Goal: Transaction & Acquisition: Subscribe to service/newsletter

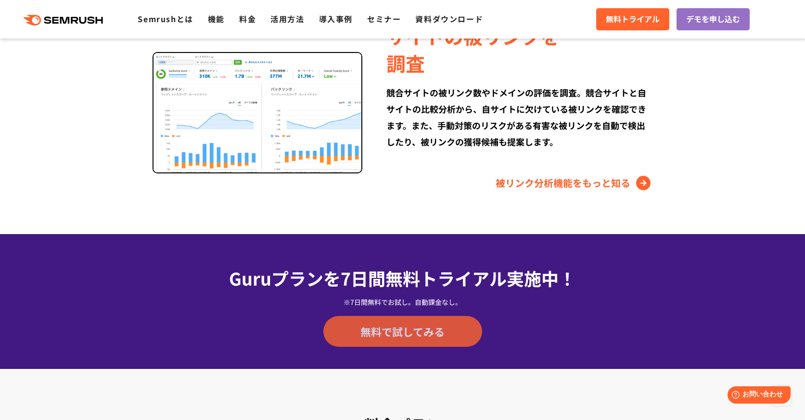
click at [460, 333] on link "無料で試してみる" at bounding box center [403, 331] width 159 height 31
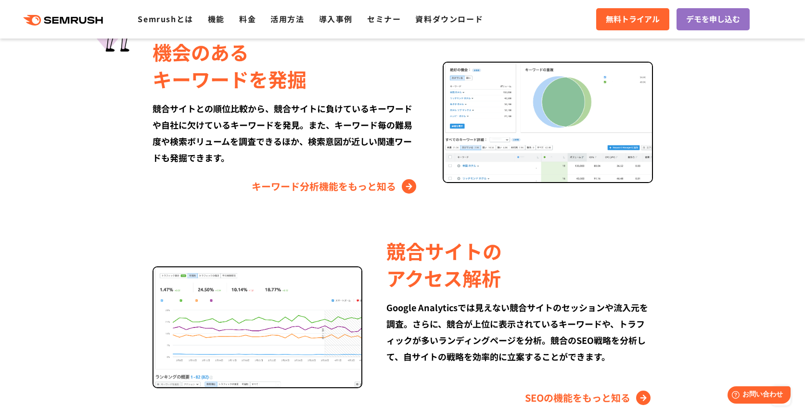
scroll to position [436, 0]
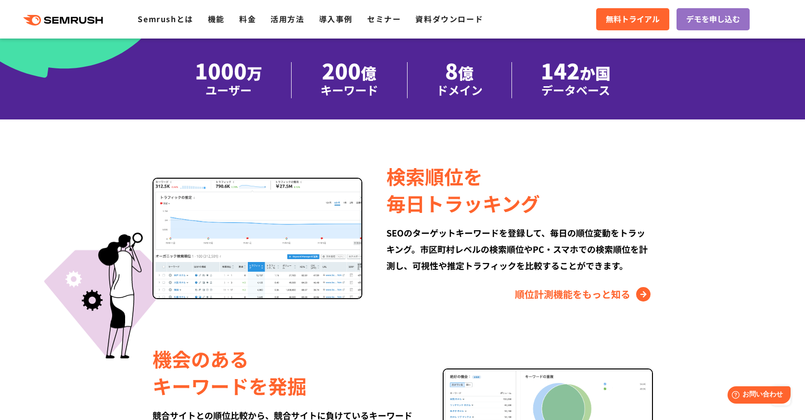
click at [90, 23] on icon ".cls {fill: #FF642D;}" at bounding box center [64, 20] width 109 height 11
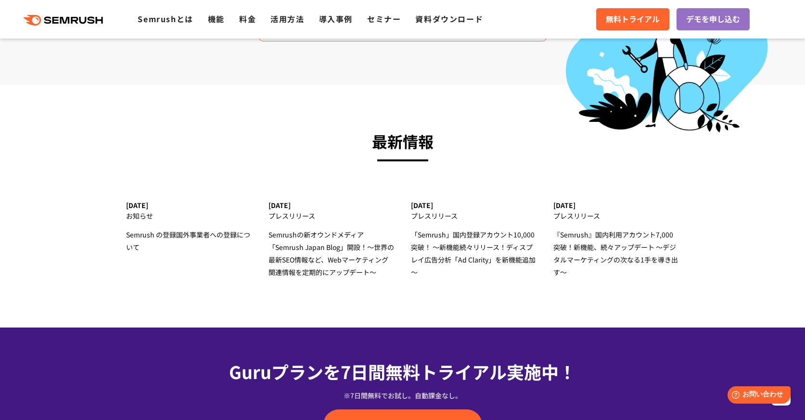
scroll to position [2758, 0]
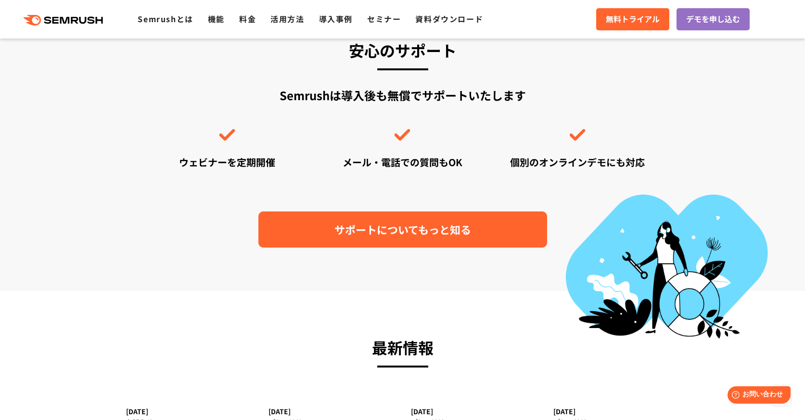
click at [375, 227] on span "サポートについてもっと知る" at bounding box center [403, 229] width 137 height 17
